Goal: Task Accomplishment & Management: Manage account settings

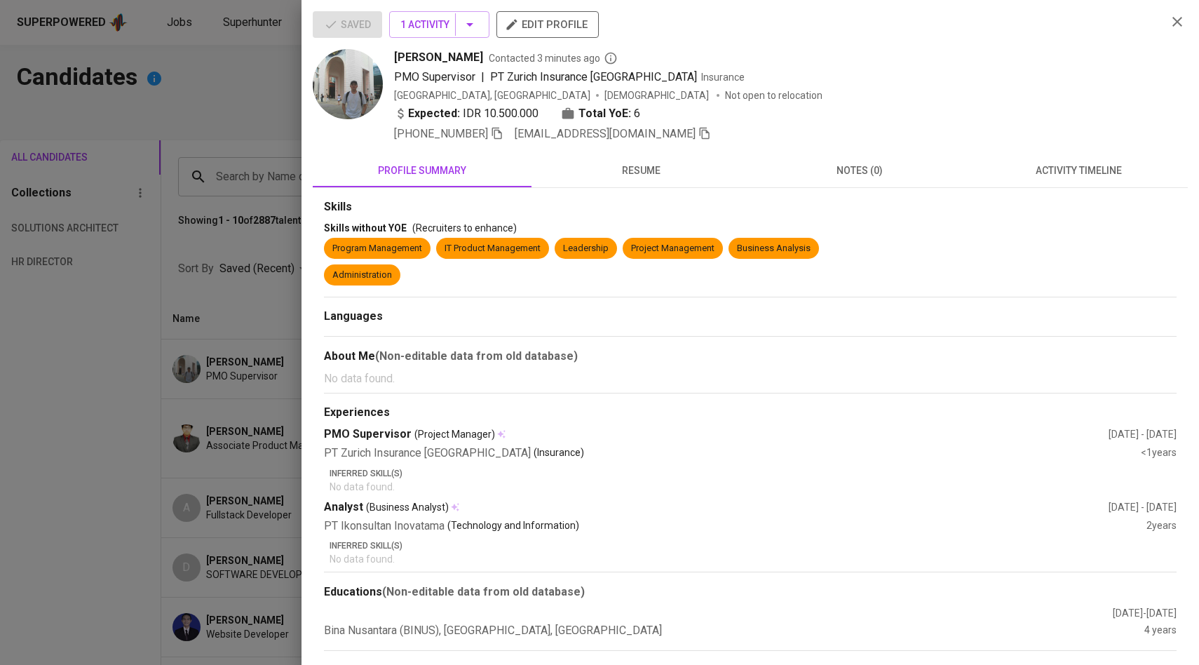
click at [187, 102] on div at bounding box center [599, 332] width 1199 height 665
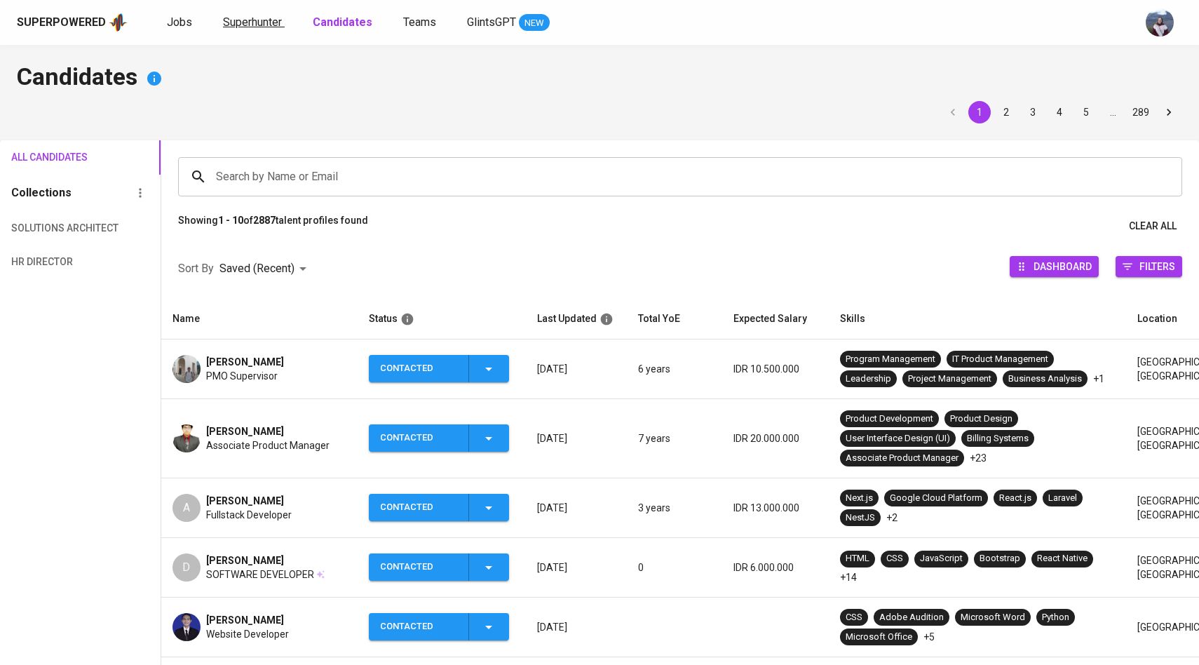
click at [236, 22] on span "Superhunter" at bounding box center [252, 21] width 59 height 13
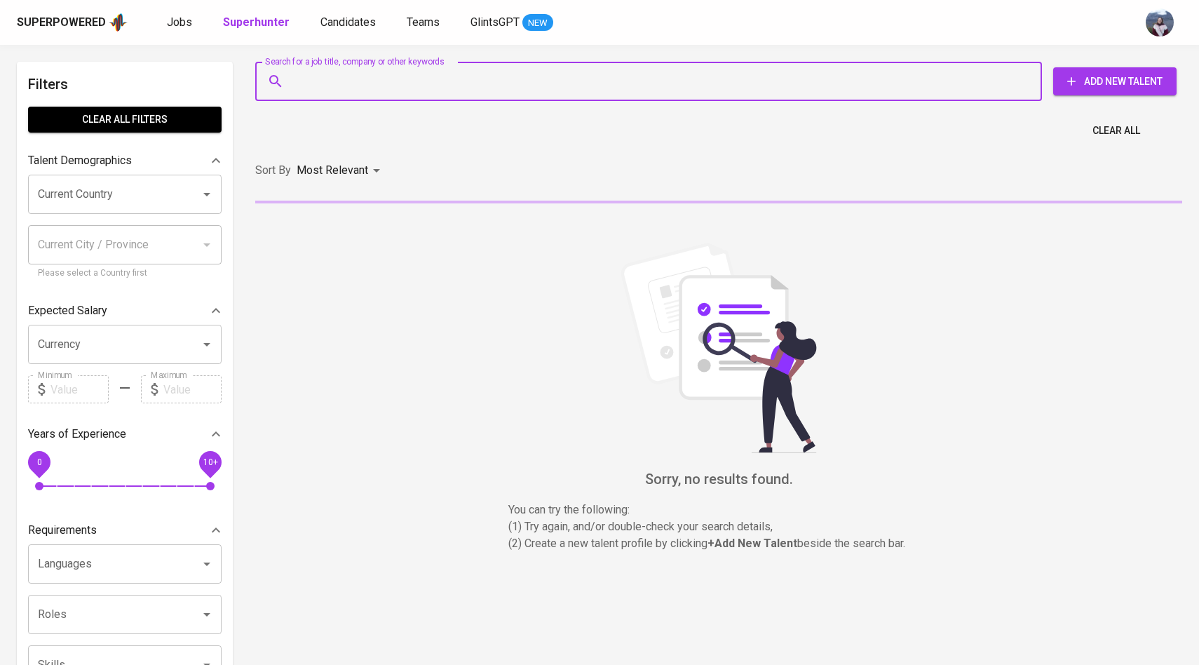
click at [334, 90] on input "Search for a job title, company or other keywords" at bounding box center [652, 81] width 725 height 27
paste input "[EMAIL_ADDRESS][DOMAIN_NAME] | L"
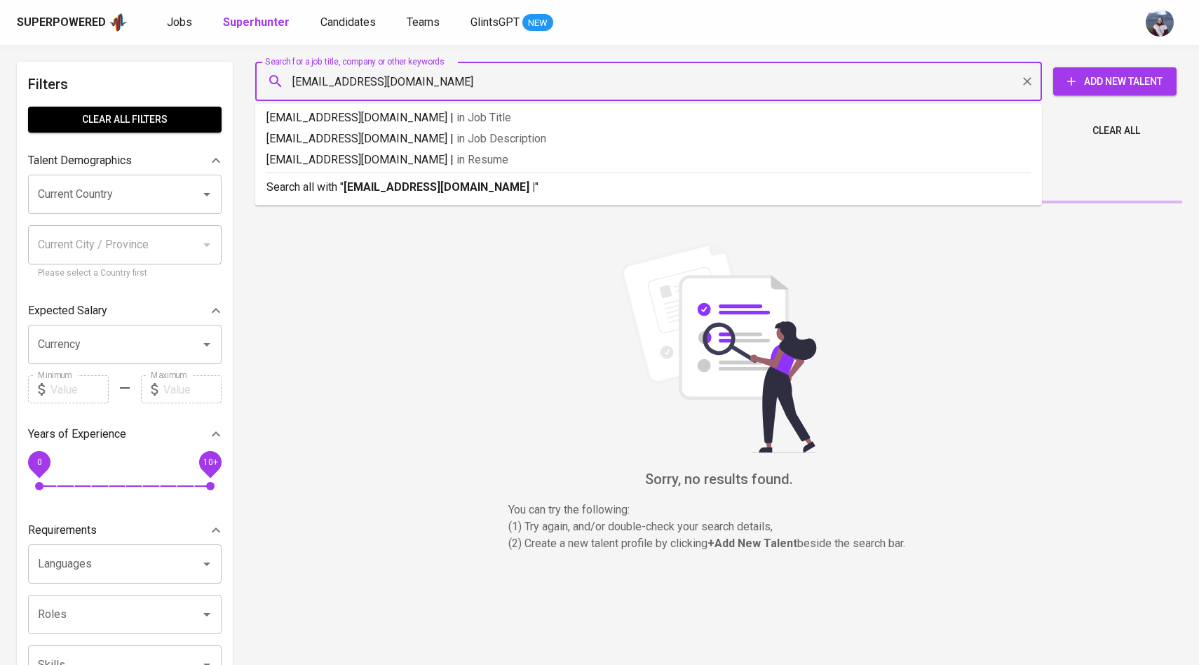
type input "[EMAIL_ADDRESS][DOMAIN_NAME]"
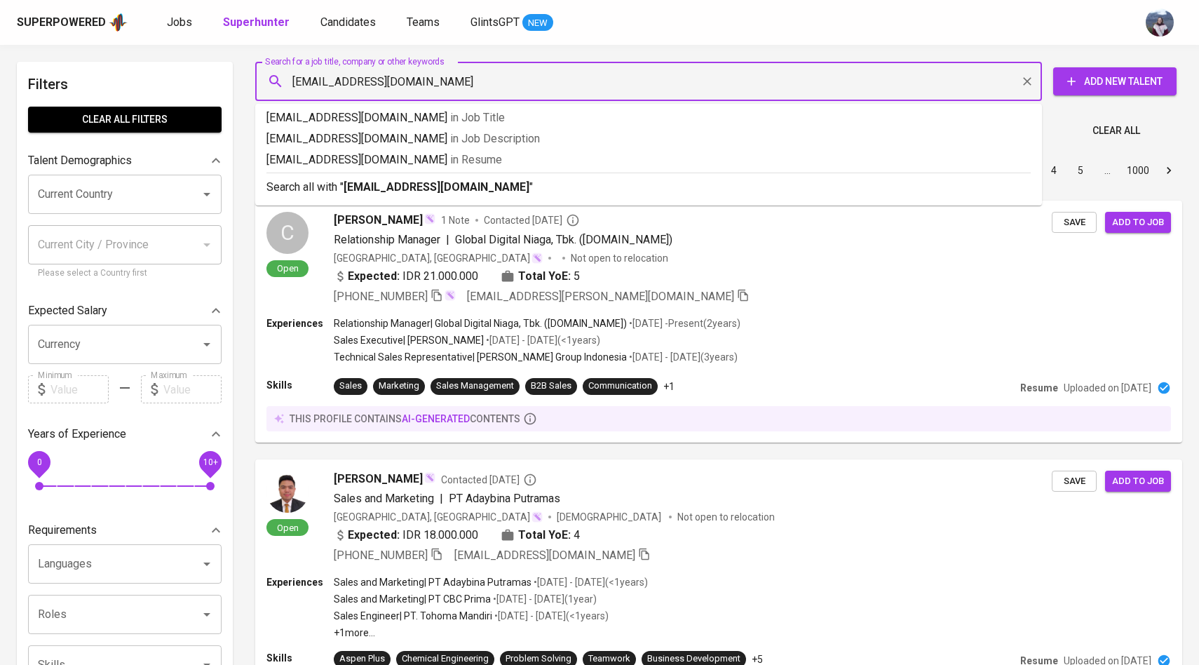
click at [290, 79] on input "[EMAIL_ADDRESS][DOMAIN_NAME]" at bounding box center [652, 81] width 725 height 27
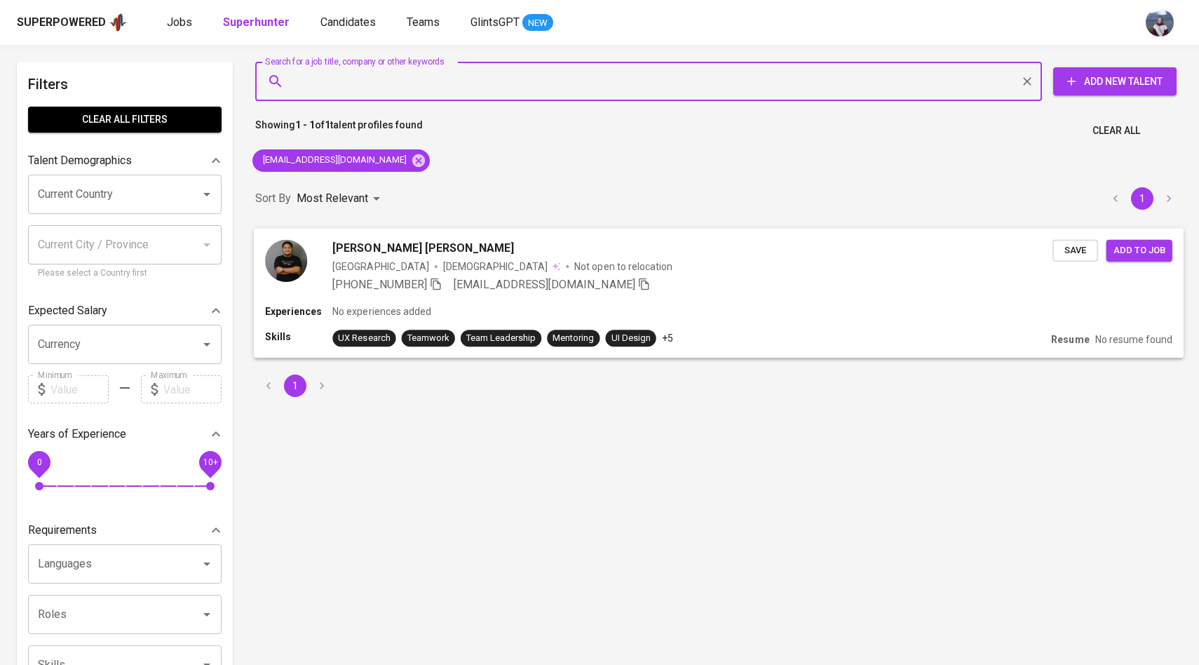
click at [298, 261] on img at bounding box center [286, 260] width 42 height 42
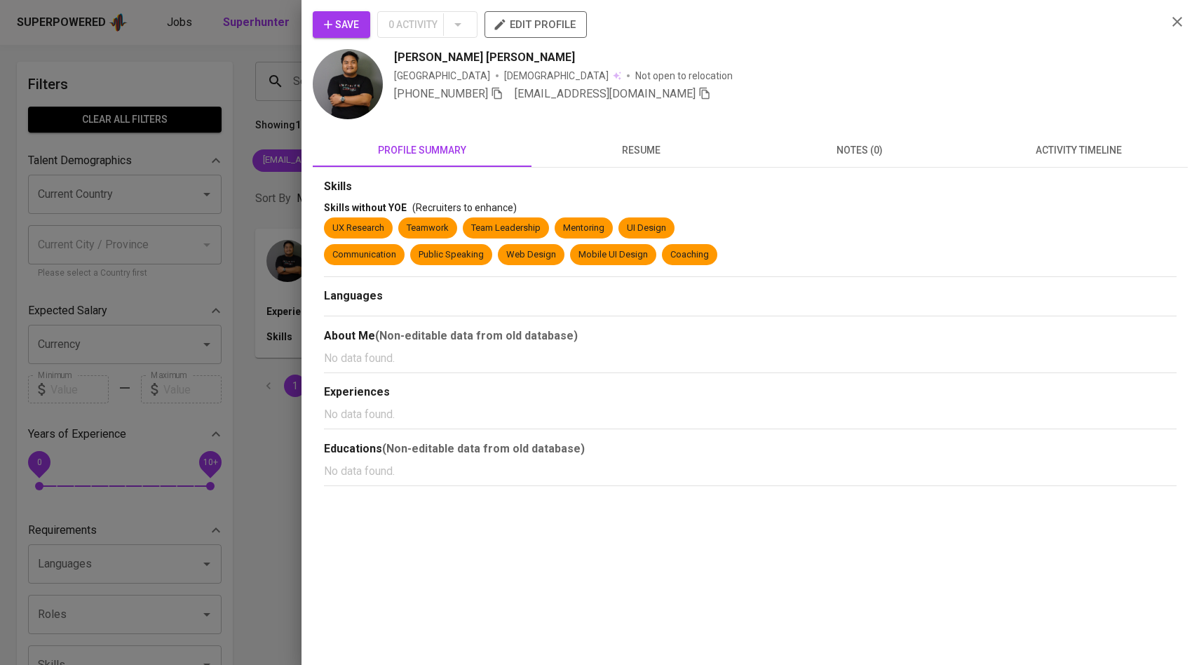
click at [1106, 153] on span "activity timeline" at bounding box center [1079, 151] width 202 height 18
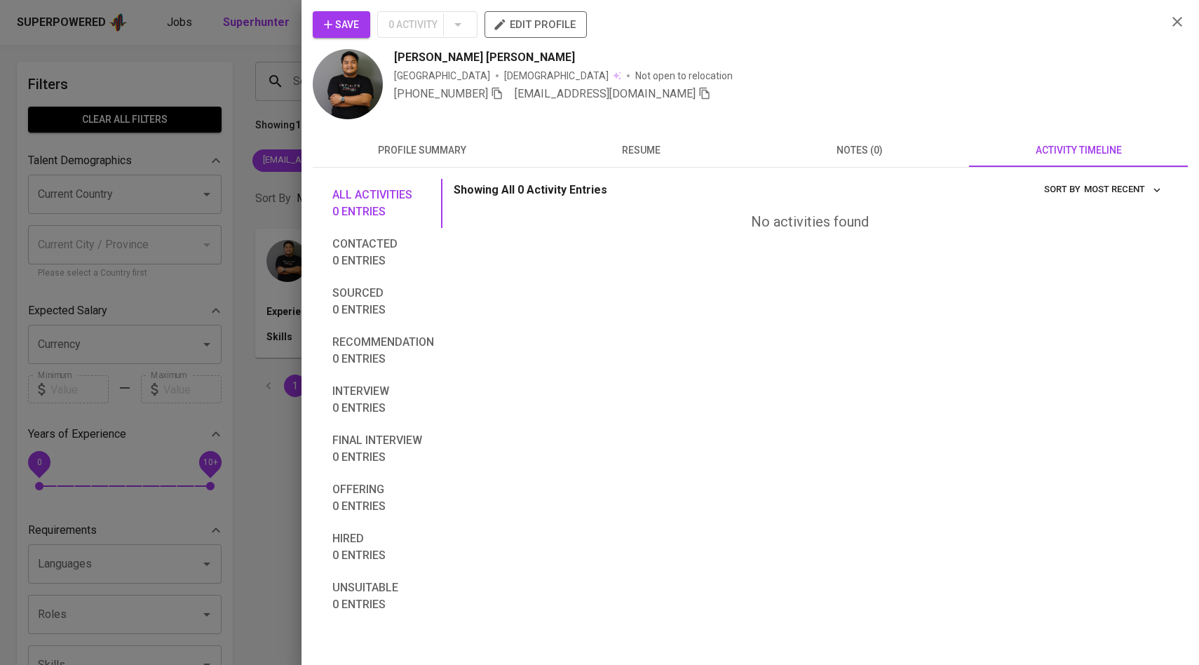
click at [351, 18] on span "Save" at bounding box center [341, 25] width 35 height 18
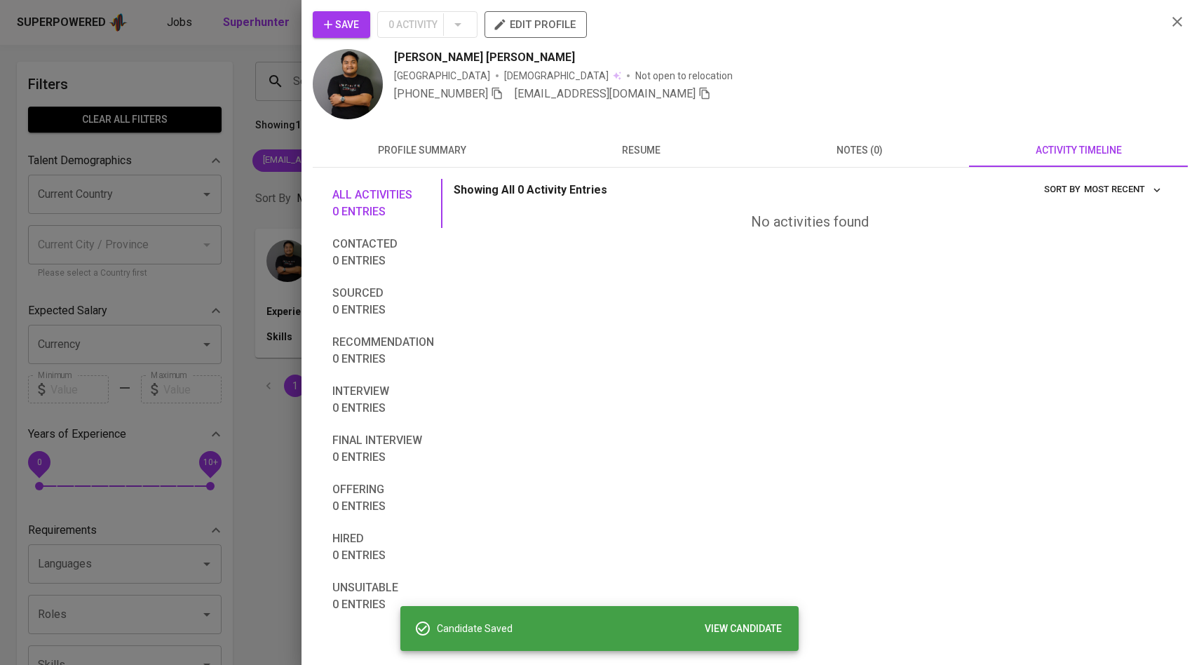
click at [278, 118] on div at bounding box center [599, 332] width 1199 height 665
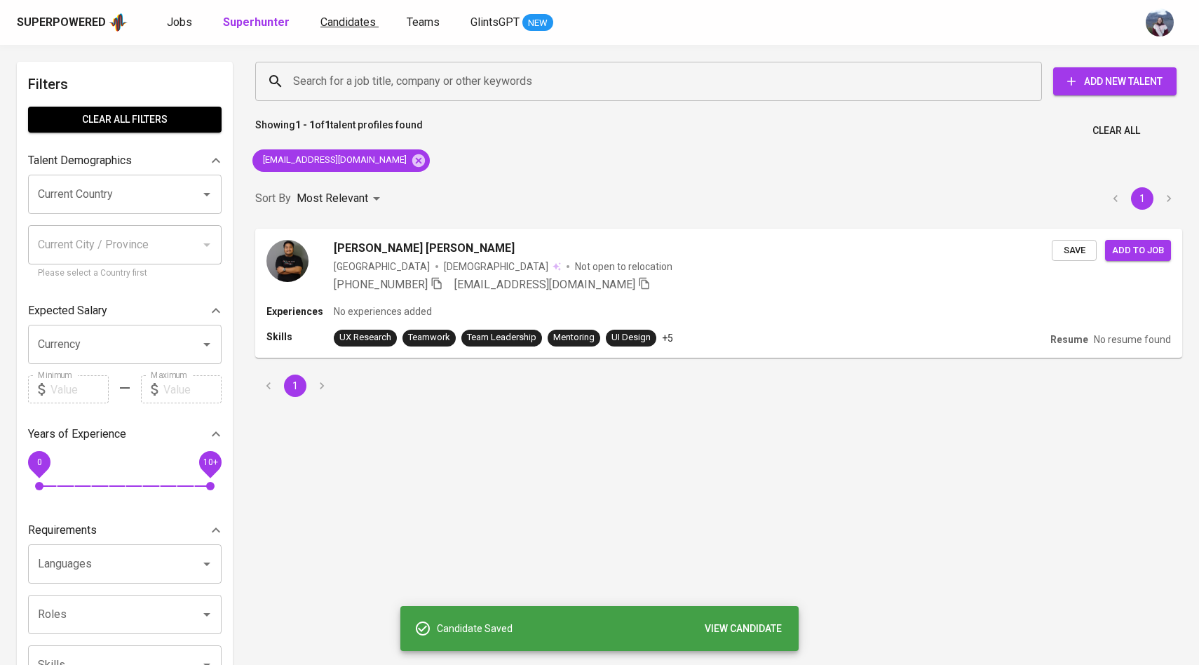
click at [343, 29] on link "Candidates" at bounding box center [349, 23] width 58 height 18
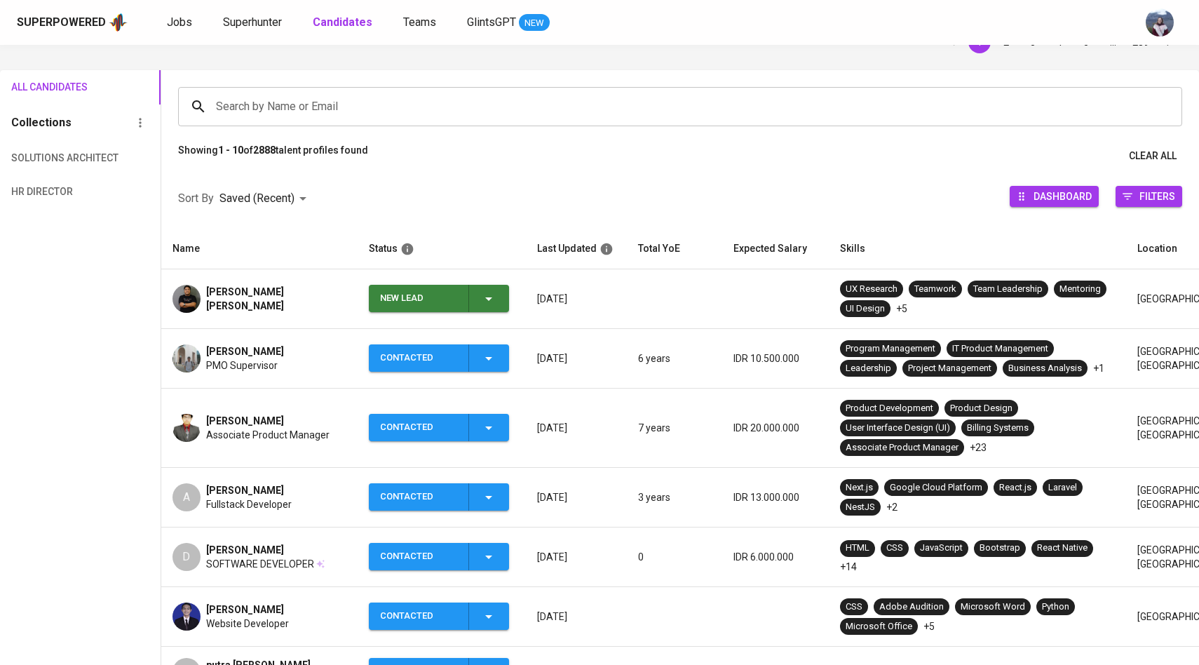
scroll to position [81, 0]
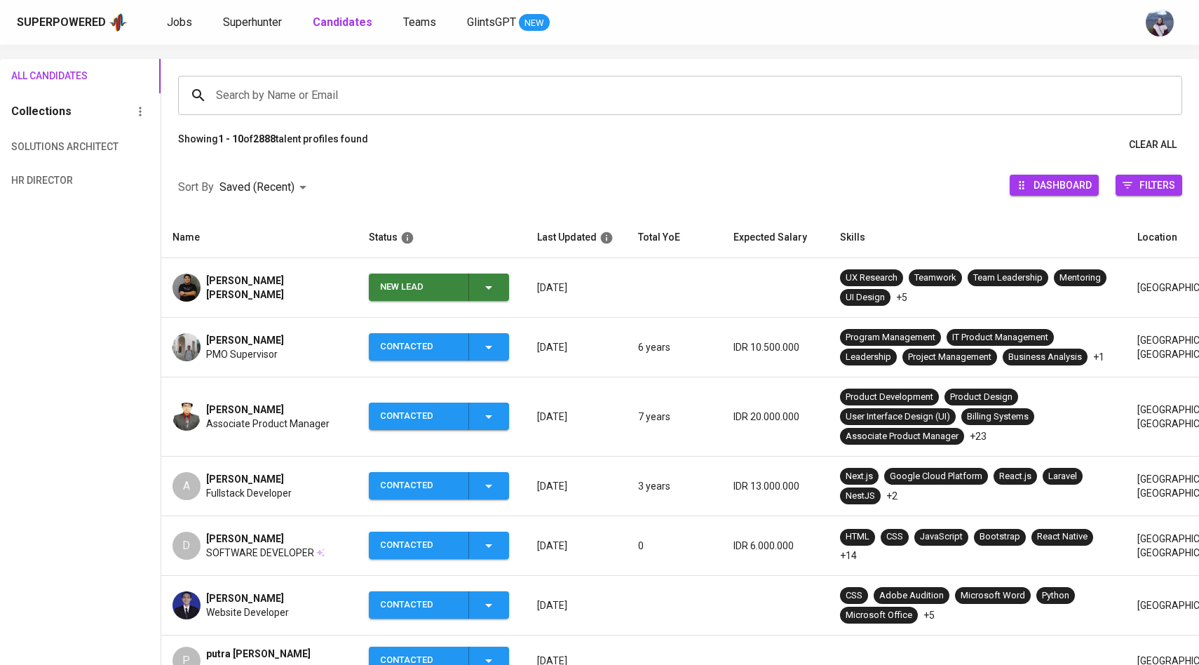
click at [487, 284] on icon "button" at bounding box center [488, 287] width 17 height 17
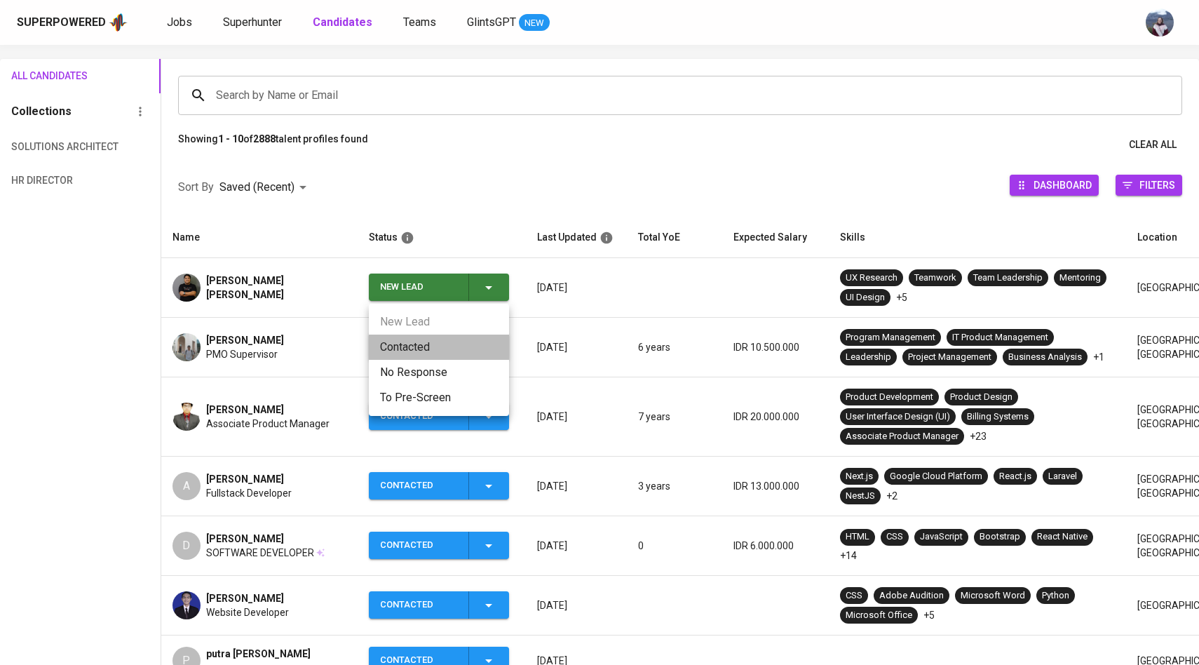
click at [411, 350] on li "Contacted" at bounding box center [439, 347] width 140 height 25
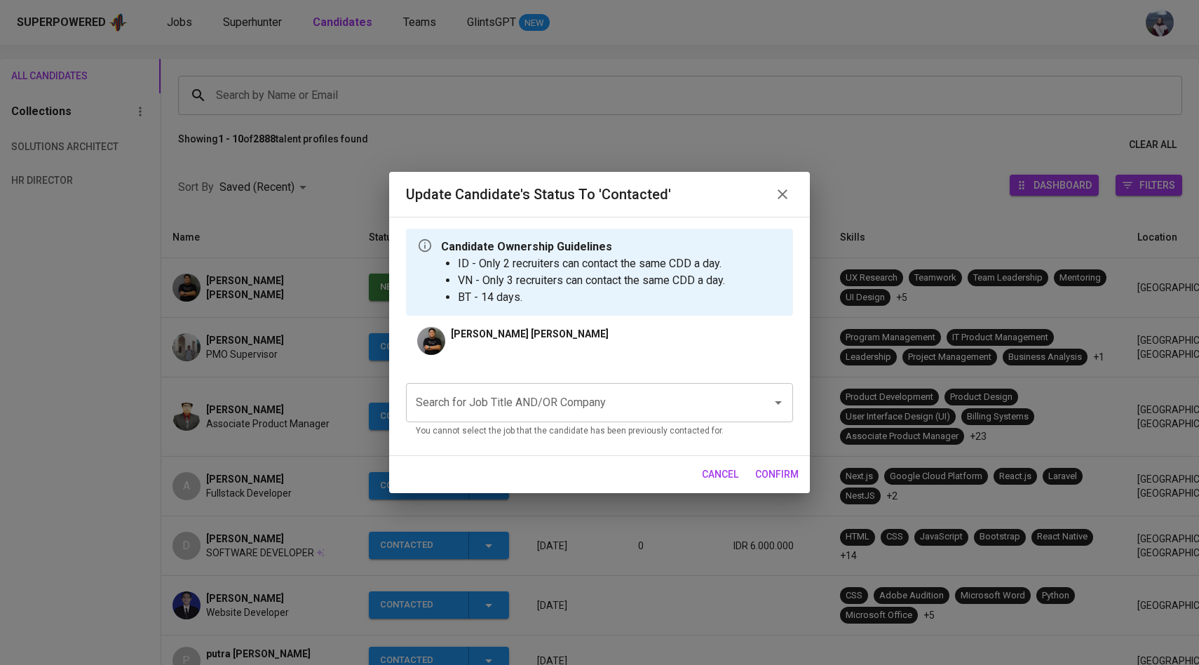
click at [519, 412] on input "Search for Job Title AND/OR Company" at bounding box center [579, 402] width 335 height 27
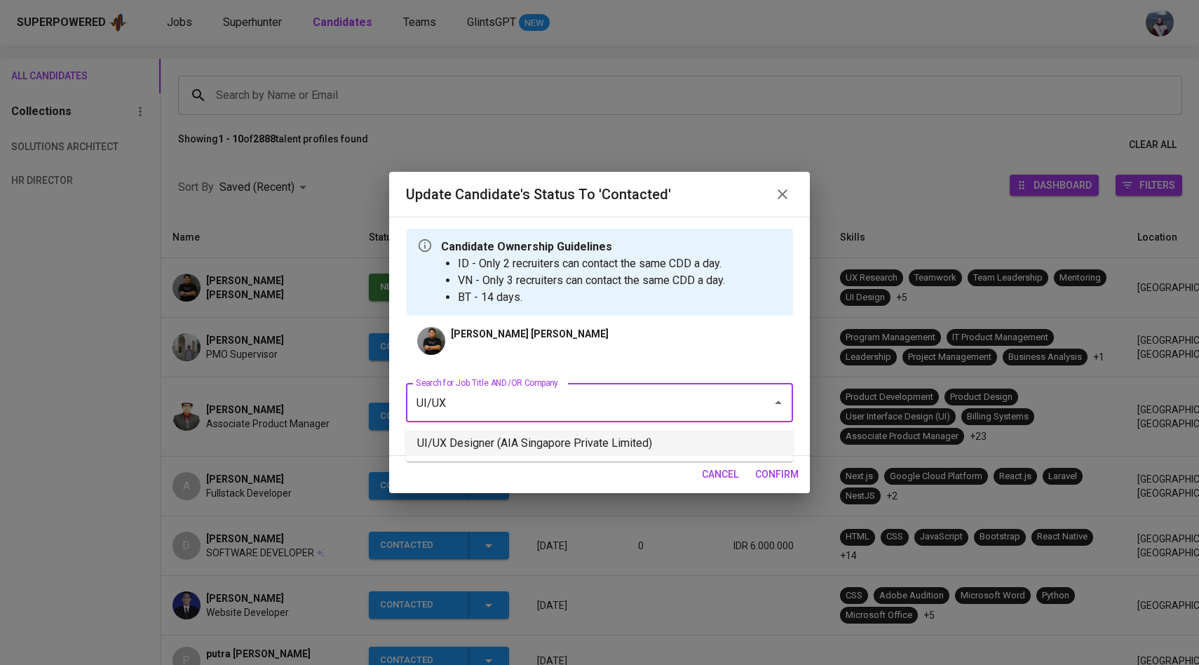
click at [524, 438] on li "UI/UX Designer (AIA Singapore Private Limited)" at bounding box center [599, 443] width 387 height 25
type input "UI/UX"
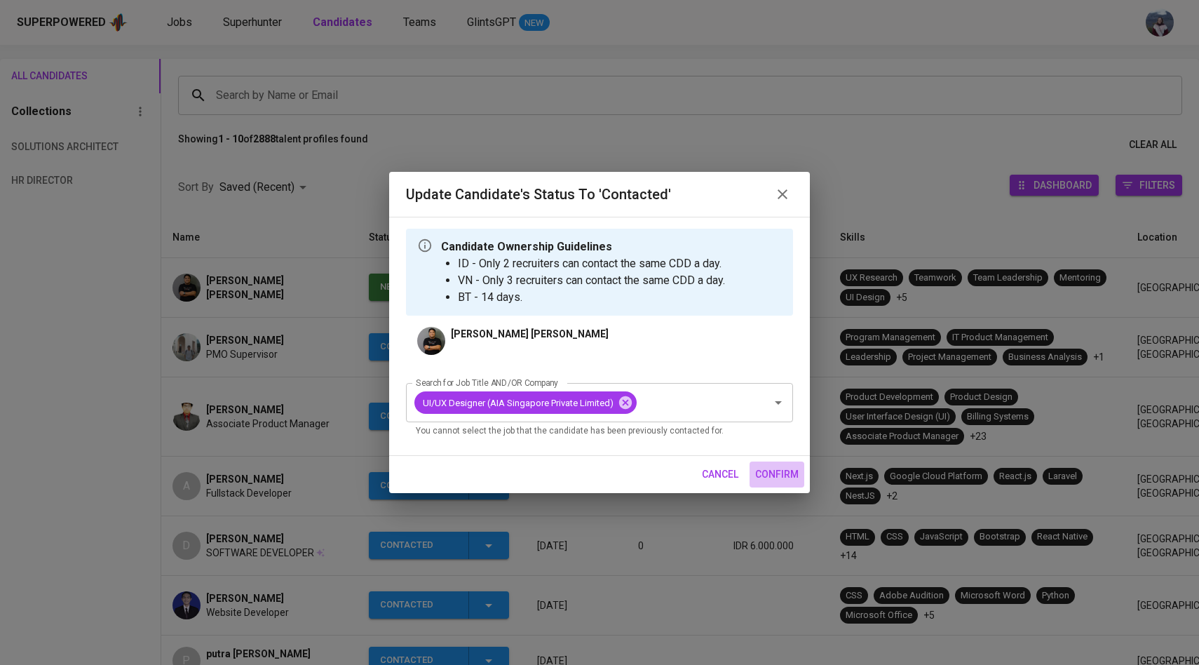
click at [787, 473] on span "confirm" at bounding box center [776, 475] width 43 height 18
